Goal: Information Seeking & Learning: Learn about a topic

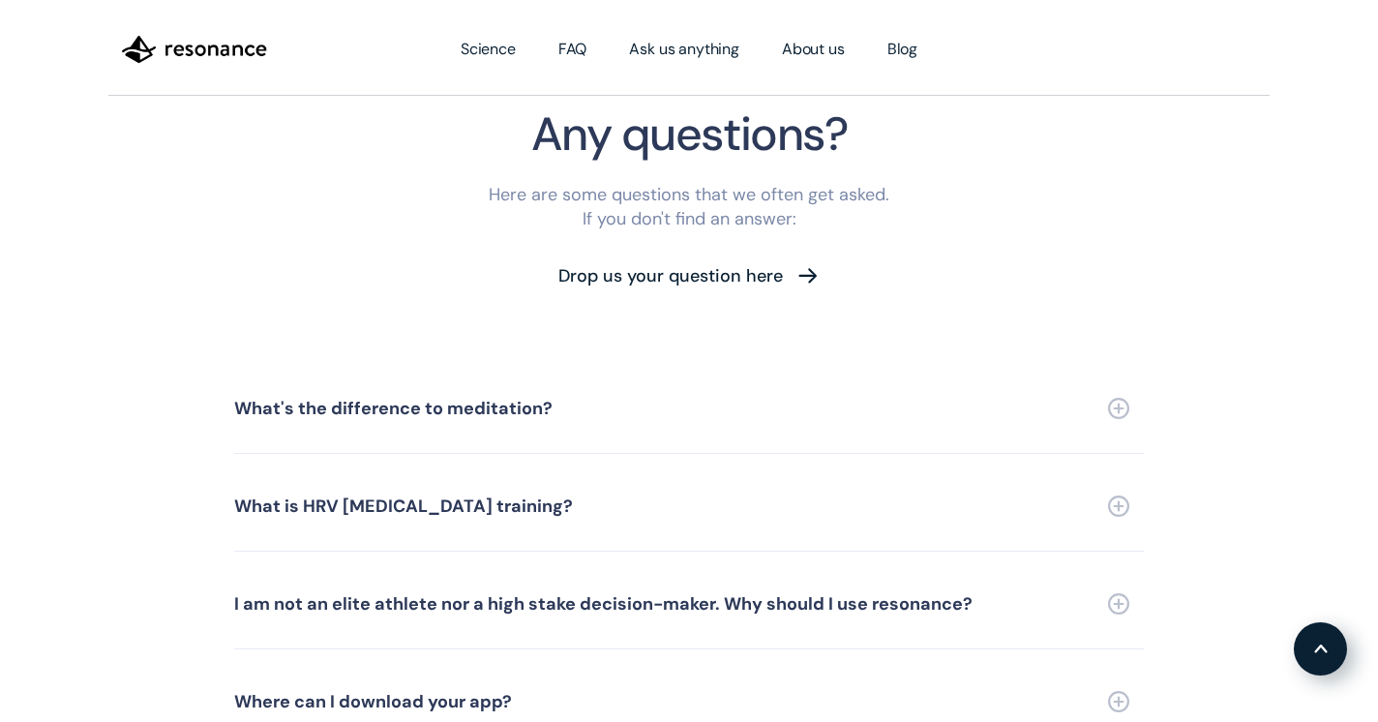
scroll to position [4244, 0]
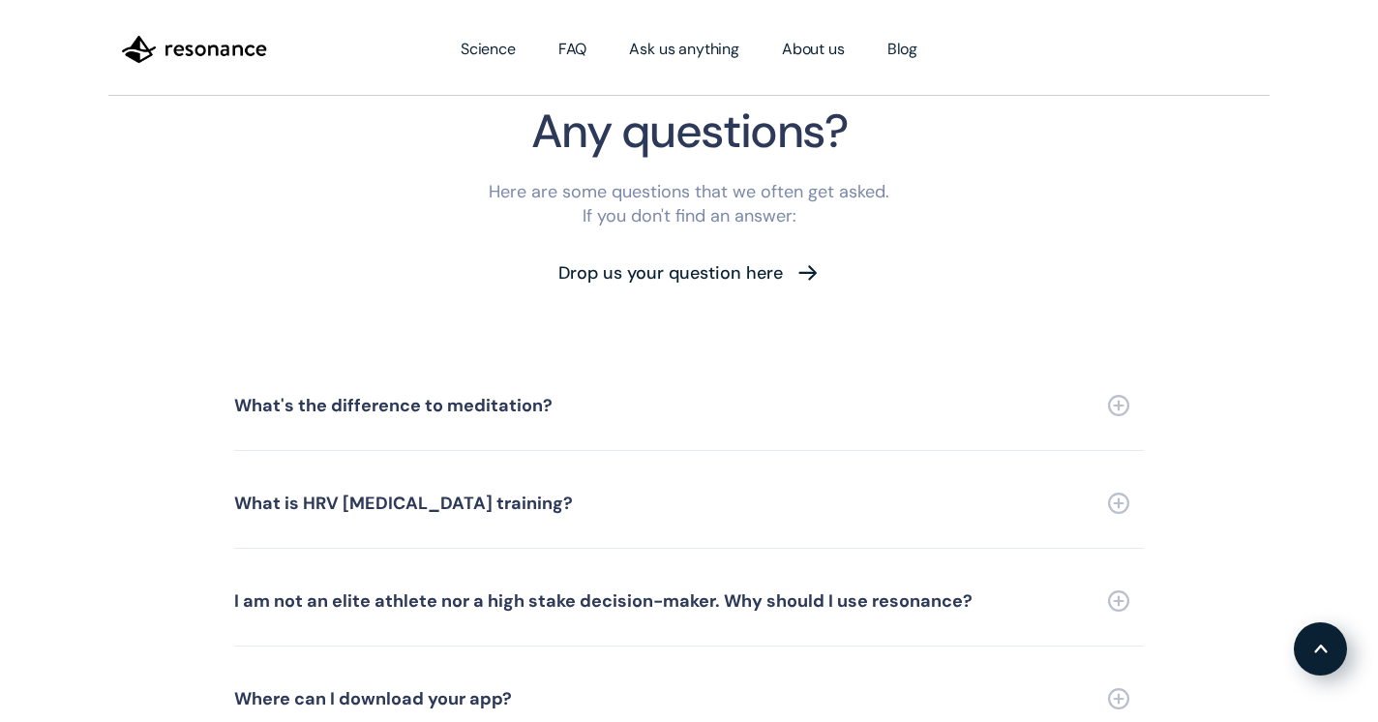
click at [1108, 395] on img at bounding box center [1118, 405] width 21 height 21
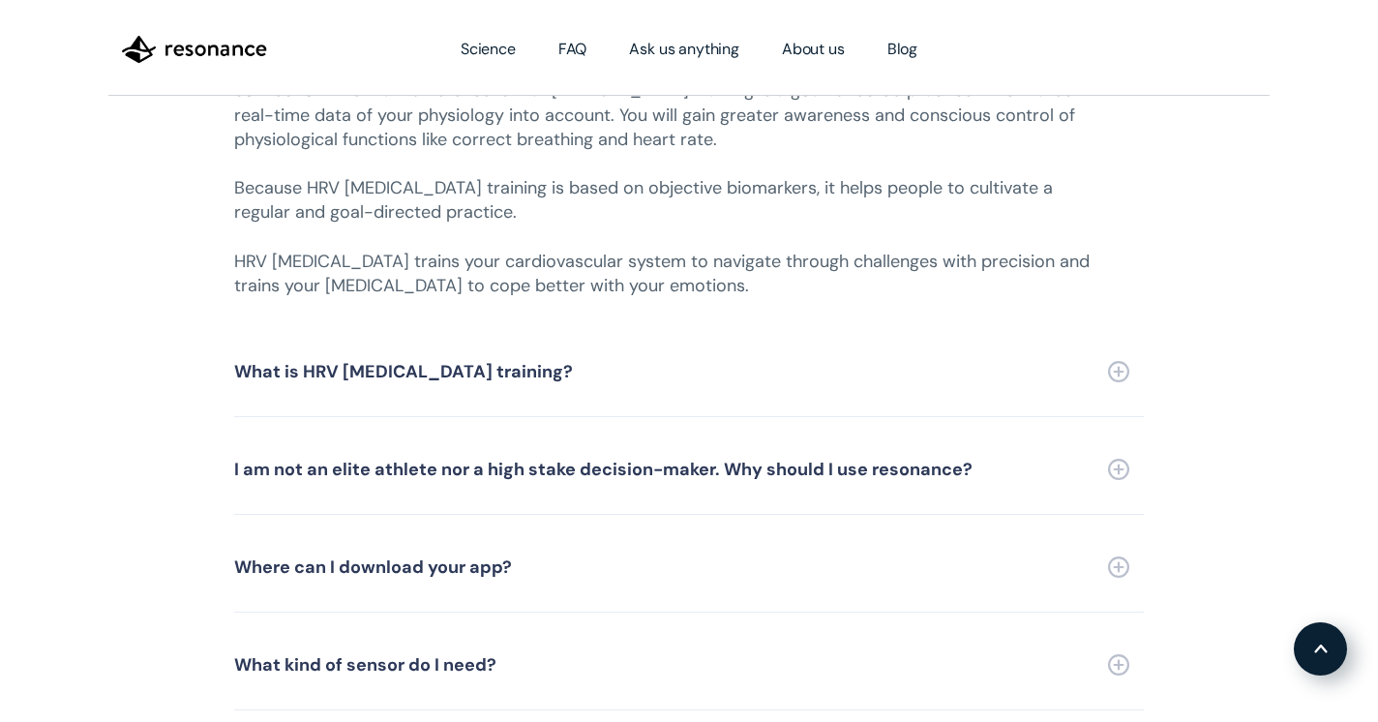
scroll to position [4660, 0]
click at [1127, 359] on img at bounding box center [1118, 369] width 21 height 21
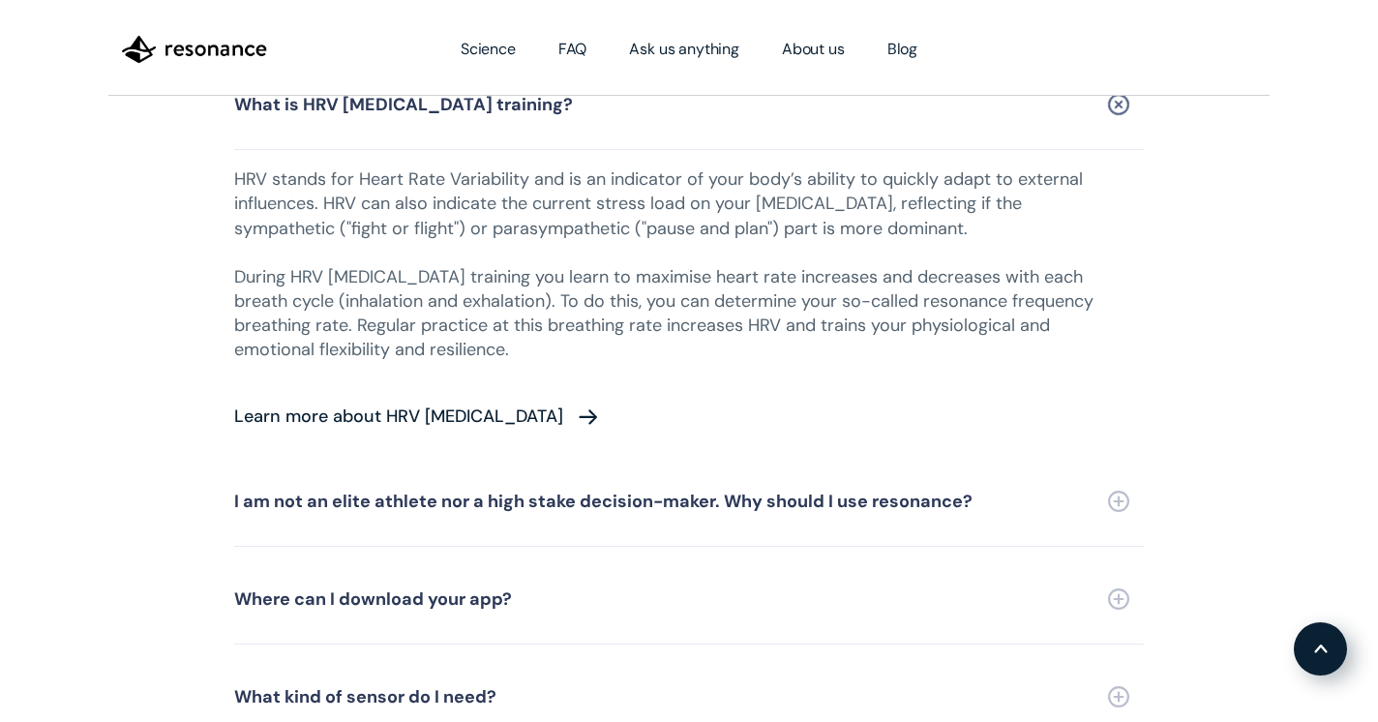
scroll to position [4928, 0]
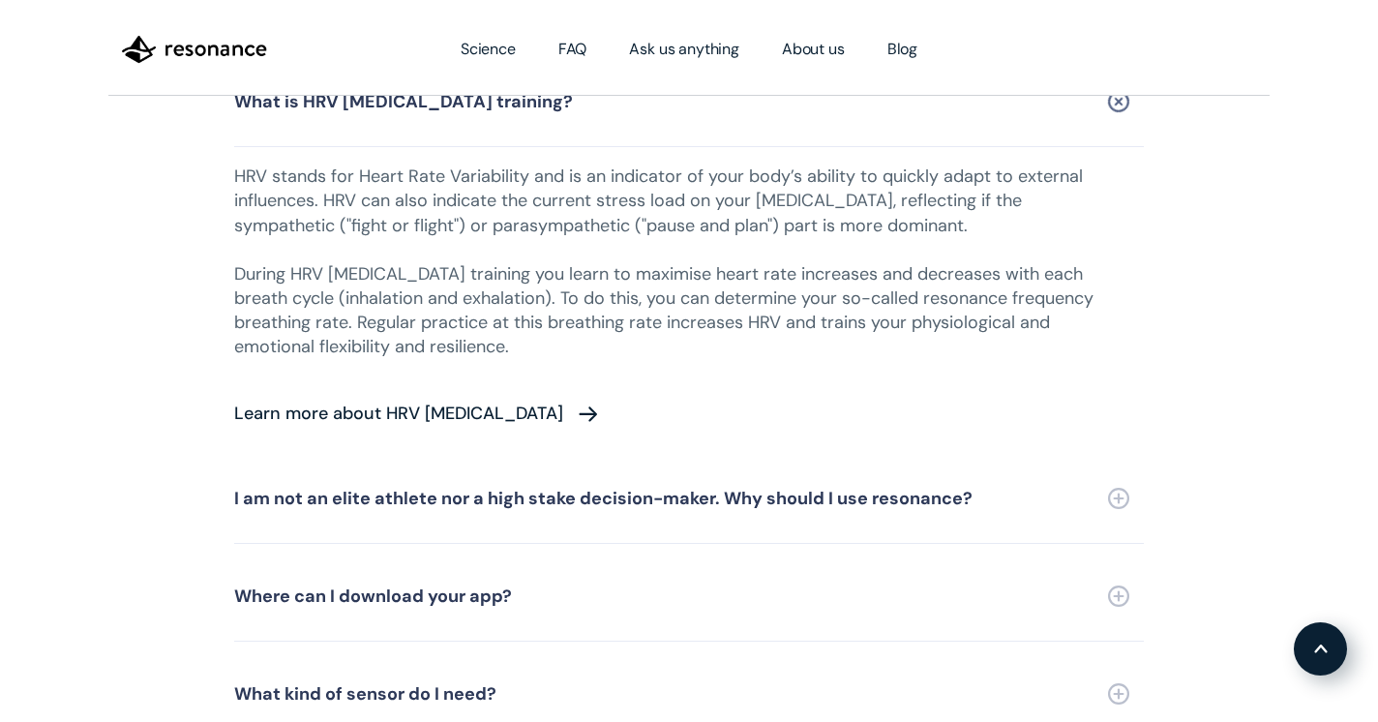
click at [1125, 488] on img at bounding box center [1118, 498] width 21 height 21
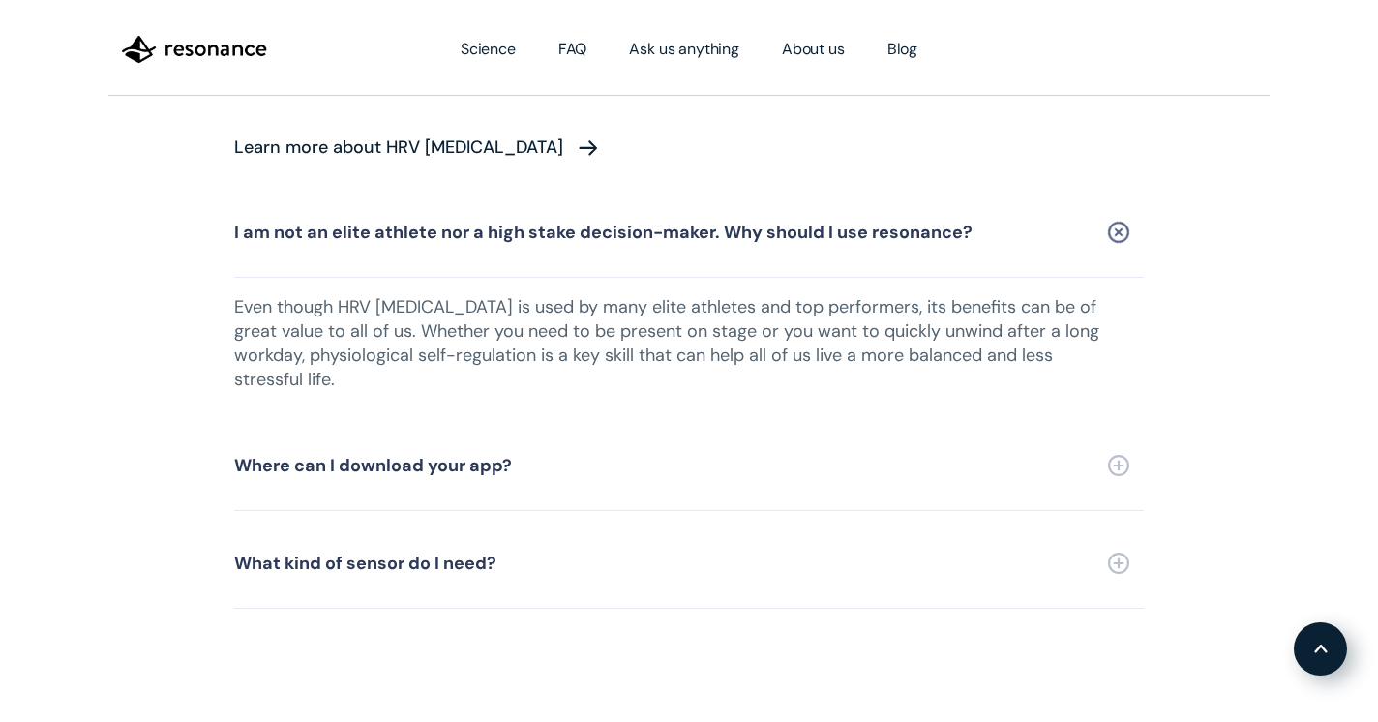
scroll to position [5196, 0]
click at [1120, 453] on img at bounding box center [1118, 463] width 21 height 21
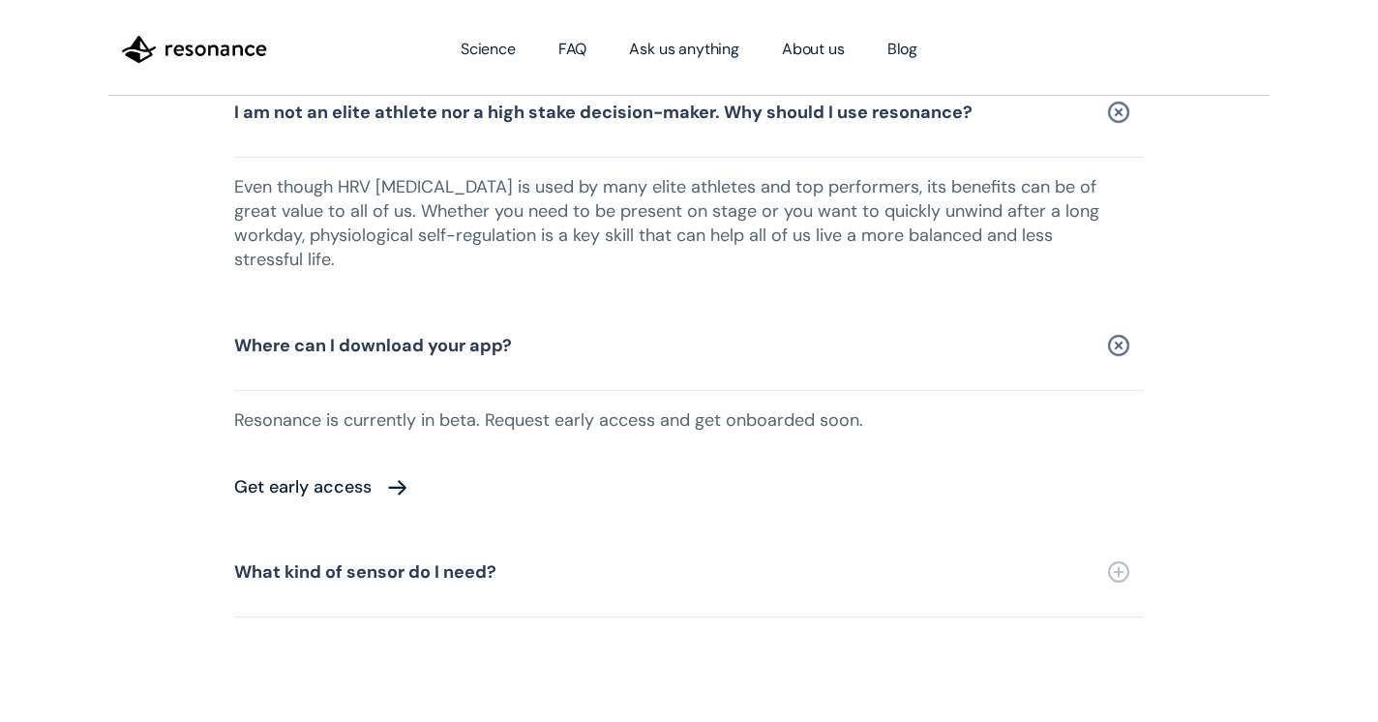
scroll to position [5316, 0]
click at [366, 476] on div "Get early access" at bounding box center [302, 484] width 137 height 17
